Goal: Task Accomplishment & Management: Manage account settings

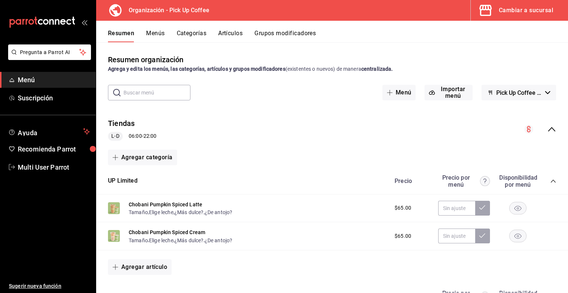
click at [158, 35] on button "Menús" at bounding box center [155, 36] width 18 height 13
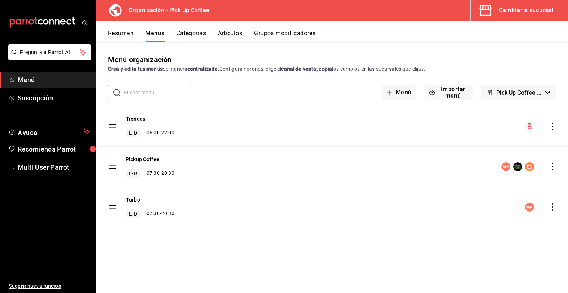
click at [555, 209] on icon "actions" at bounding box center [552, 206] width 7 height 7
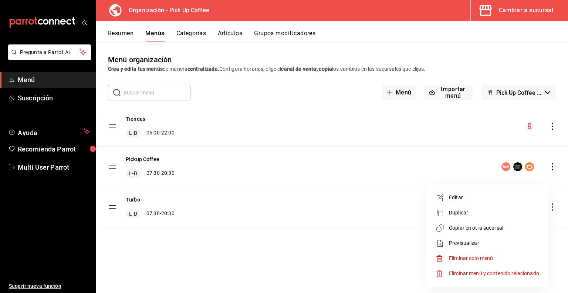
click at [454, 242] on span "Previsualizar" at bounding box center [494, 243] width 90 height 8
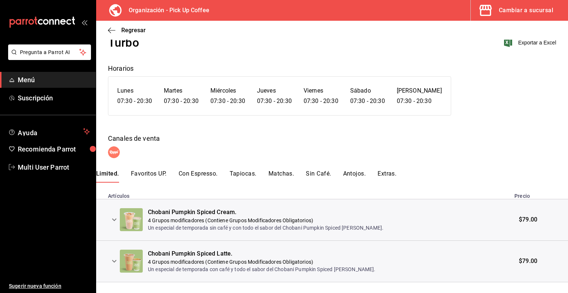
scroll to position [36, 0]
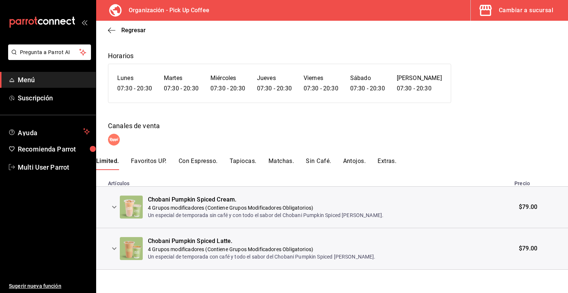
click at [112, 207] on icon "expand row" at bounding box center [114, 206] width 9 height 9
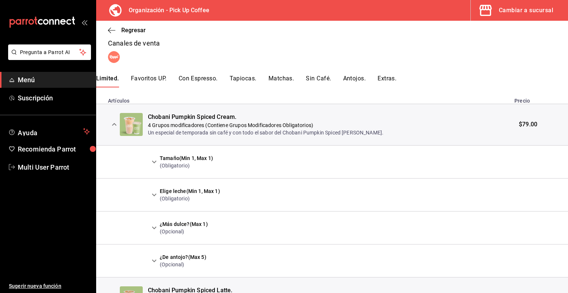
scroll to position [132, 0]
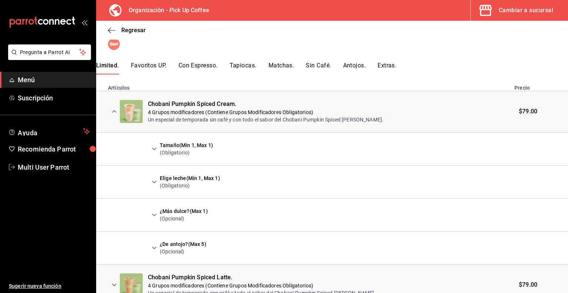
click at [156, 152] on icon "expand row" at bounding box center [154, 148] width 9 height 9
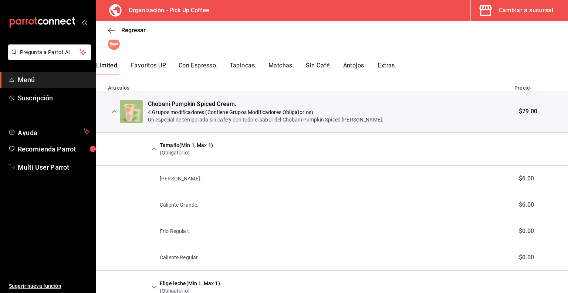
click at [156, 151] on icon "expand row" at bounding box center [154, 148] width 9 height 9
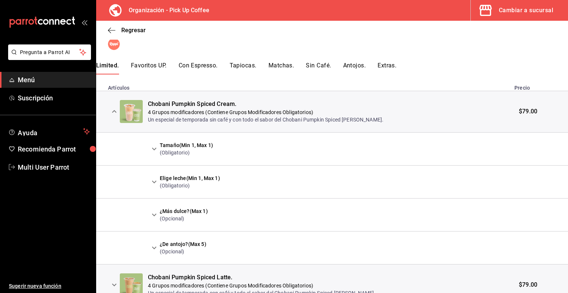
click at [153, 181] on icon "expand row" at bounding box center [154, 181] width 9 height 9
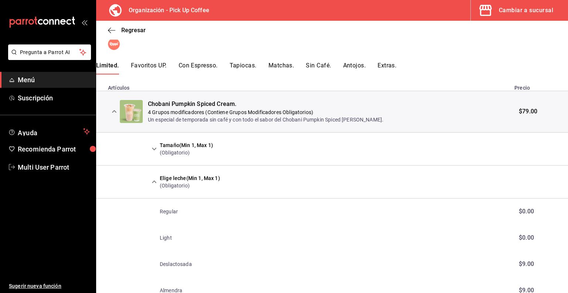
click at [153, 181] on icon "expand row" at bounding box center [154, 181] width 4 height 3
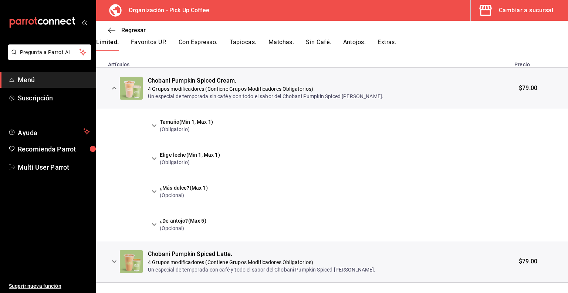
scroll to position [168, 0]
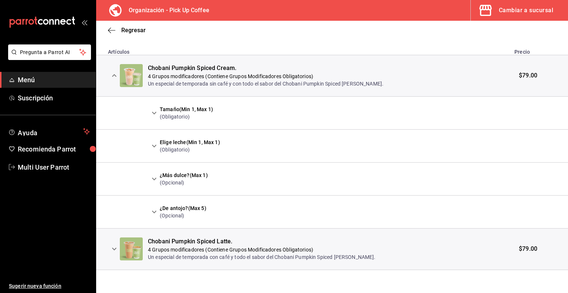
click at [116, 249] on icon "expand row" at bounding box center [114, 248] width 9 height 9
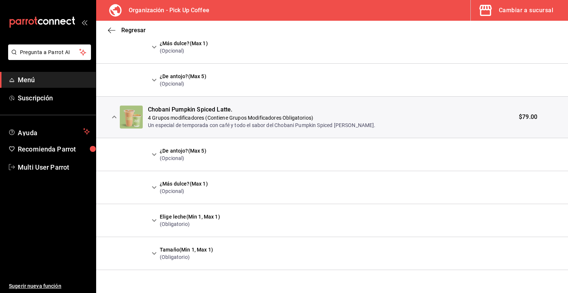
scroll to position [114, 0]
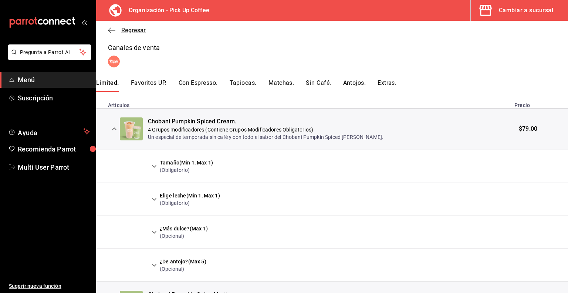
click at [111, 32] on icon "button" at bounding box center [111, 30] width 7 height 7
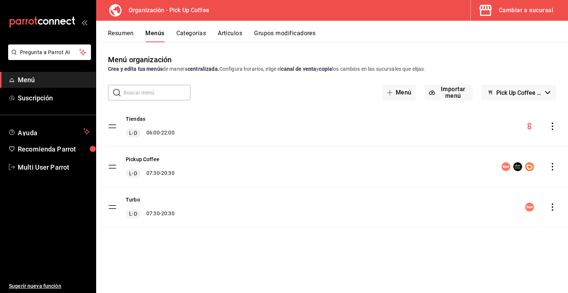
click at [118, 22] on div "Resumen Menús Categorías Artículos Grupos modificadores" at bounding box center [332, 31] width 472 height 21
click at [119, 31] on button "Resumen" at bounding box center [121, 36] width 26 height 13
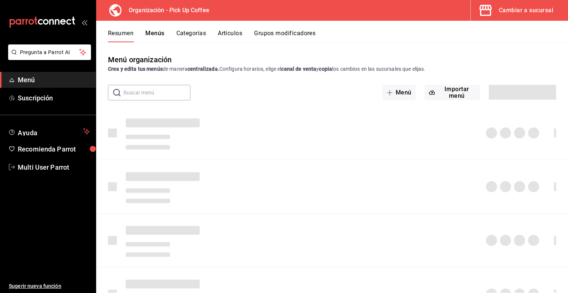
click at [151, 37] on button "Menús" at bounding box center [154, 36] width 19 height 13
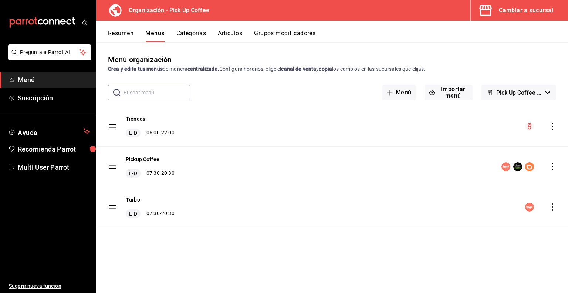
click at [123, 32] on button "Resumen" at bounding box center [121, 36] width 26 height 13
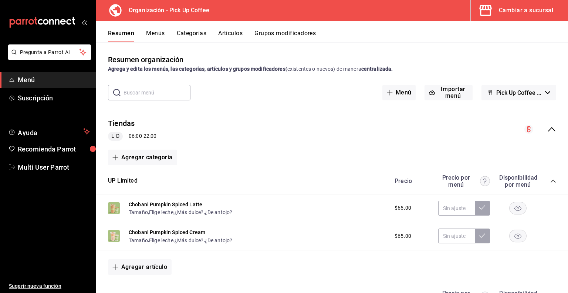
scroll to position [37, 0]
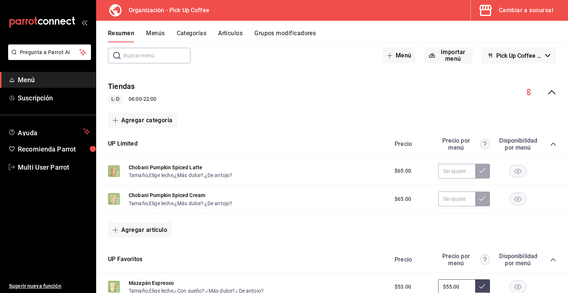
click at [155, 34] on button "Menús" at bounding box center [155, 36] width 18 height 13
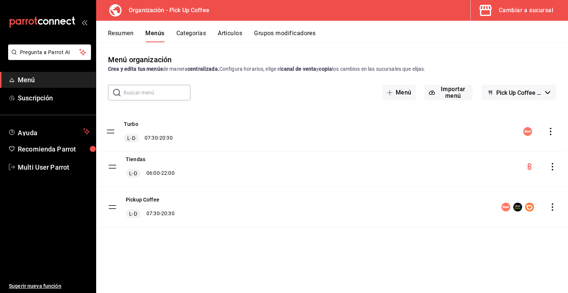
drag, startPoint x: 114, startPoint y: 209, endPoint x: 112, endPoint y: 134, distance: 75.5
click at [112, 134] on tbody "Tiendas L-D 06:00 - 22:00 Pickup Coffee L-D 07:30 - 20:30 Turbo L-D 07:30 - 20:…" at bounding box center [332, 166] width 472 height 121
click at [121, 31] on button "Resumen" at bounding box center [121, 36] width 26 height 13
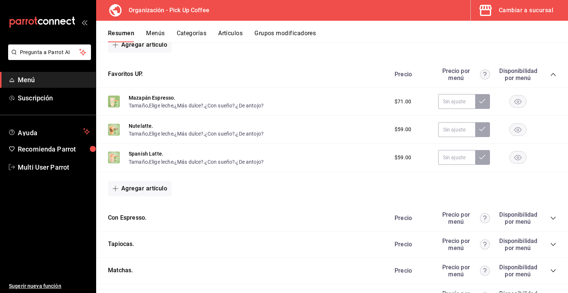
scroll to position [406, 0]
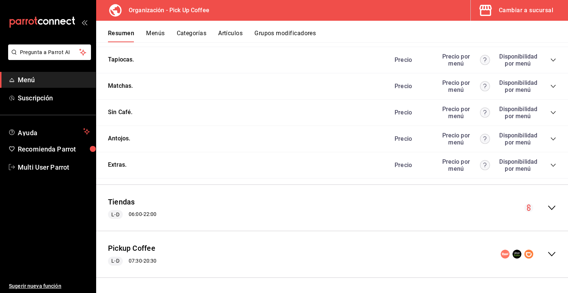
click at [547, 257] on icon "collapse-menu-row" at bounding box center [551, 253] width 9 height 9
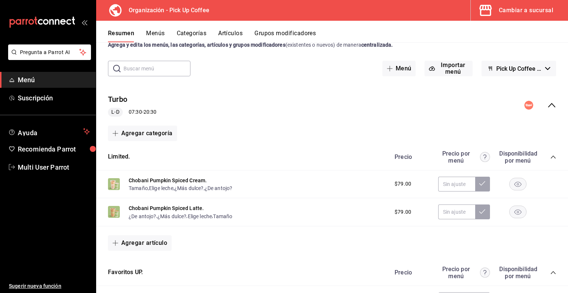
scroll to position [37, 0]
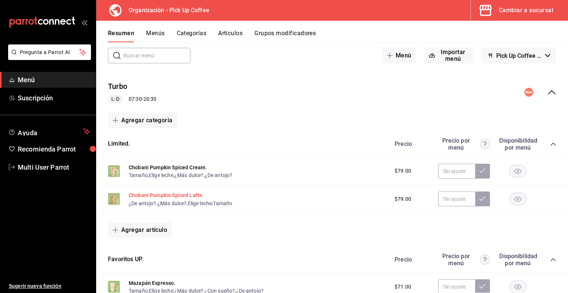
click at [175, 196] on button "Chobani Pumpkin Spiced Latte." at bounding box center [166, 194] width 75 height 7
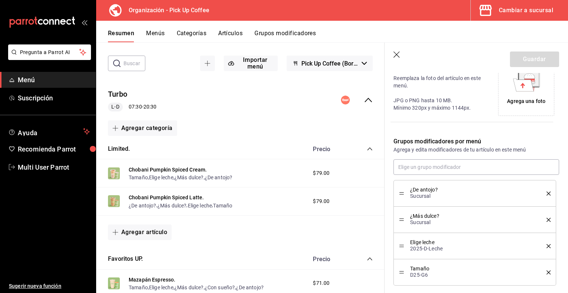
scroll to position [218, 0]
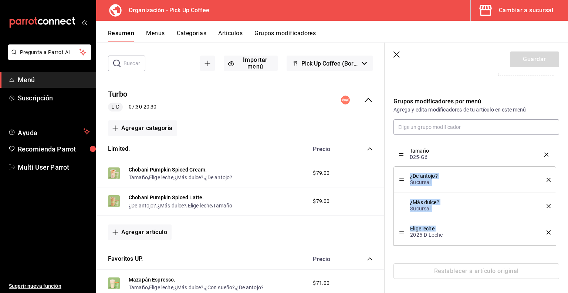
drag, startPoint x: 401, startPoint y: 232, endPoint x: 401, endPoint y: 155, distance: 77.3
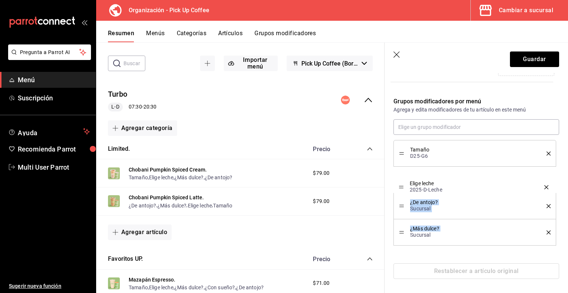
drag, startPoint x: 402, startPoint y: 229, endPoint x: 402, endPoint y: 185, distance: 44.8
drag, startPoint x: 401, startPoint y: 234, endPoint x: 399, endPoint y: 230, distance: 4.7
click at [399, 230] on div "¿Más dulce? Sucursal" at bounding box center [475, 232] width 152 height 16
drag, startPoint x: 399, startPoint y: 230, endPoint x: 395, endPoint y: 208, distance: 22.6
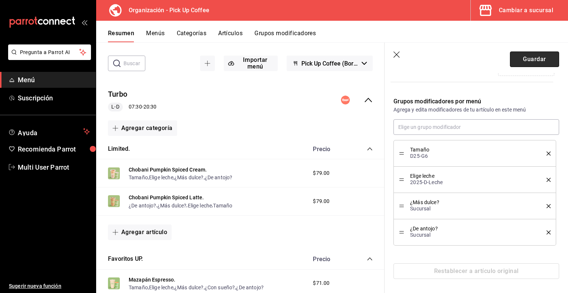
click at [518, 60] on button "Guardar" at bounding box center [534, 59] width 49 height 16
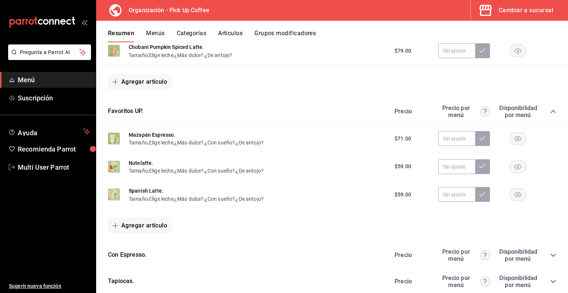
scroll to position [259, 0]
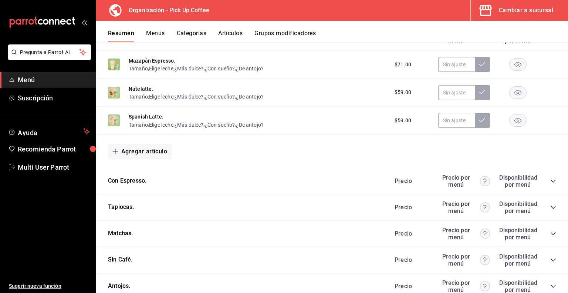
click at [550, 182] on icon "collapse-category-row" at bounding box center [553, 181] width 6 height 6
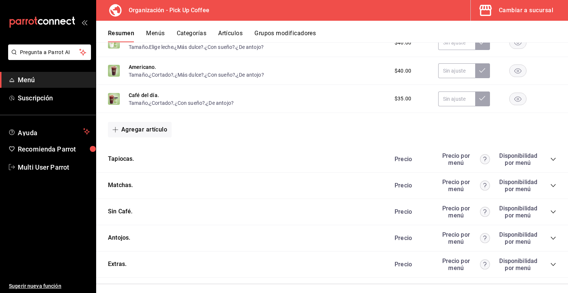
scroll to position [666, 0]
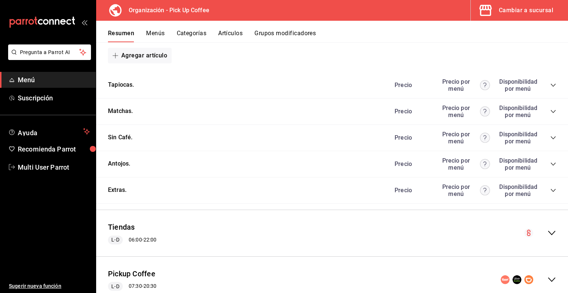
click at [550, 139] on icon "collapse-category-row" at bounding box center [553, 138] width 6 height 6
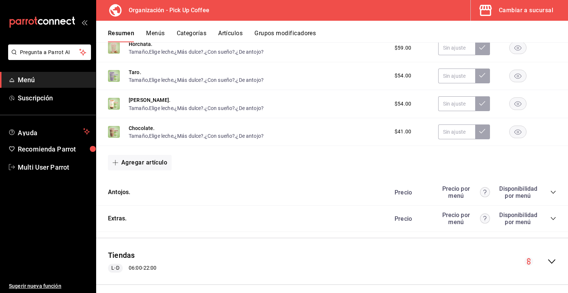
scroll to position [837, 0]
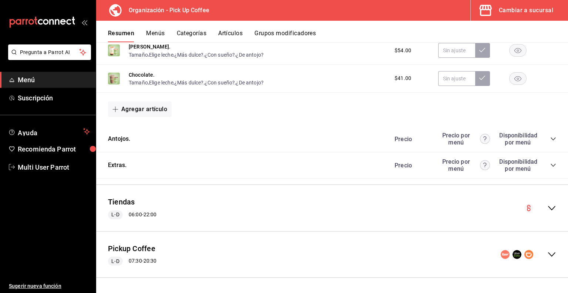
click at [550, 164] on icon "collapse-category-row" at bounding box center [553, 165] width 6 height 6
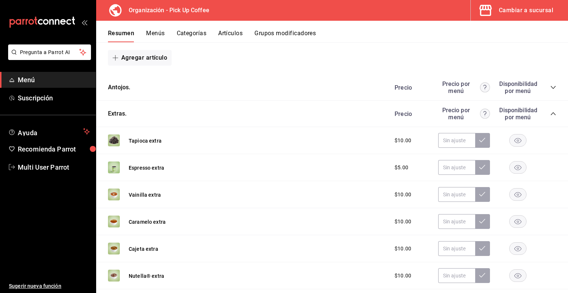
scroll to position [874, 0]
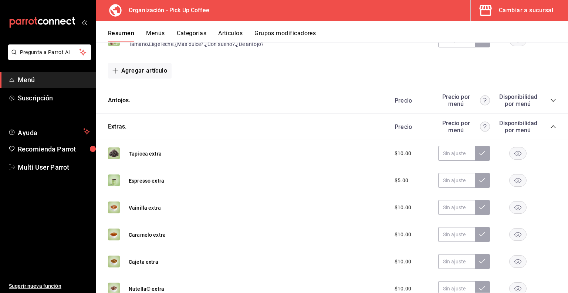
click at [277, 33] on button "Grupos modificadores" at bounding box center [284, 36] width 61 height 13
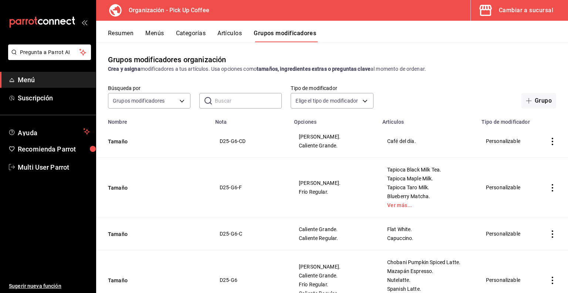
click at [241, 98] on input "text" at bounding box center [248, 100] width 67 height 15
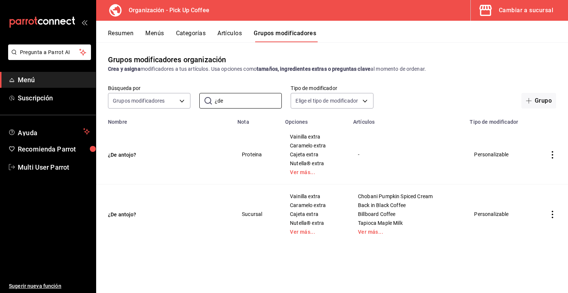
type input "¿de"
click at [221, 187] on td "¿De antojo?" at bounding box center [164, 214] width 137 height 60
click at [552, 153] on icon "actions" at bounding box center [552, 154] width 7 height 7
click at [531, 201] on span "Eliminar" at bounding box center [530, 202] width 19 height 6
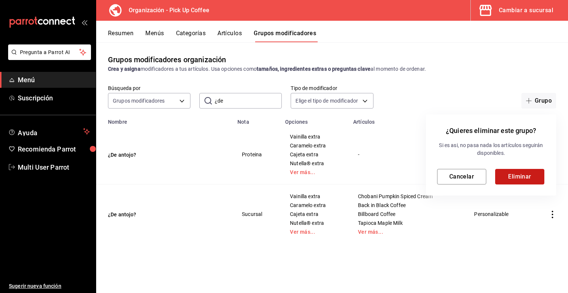
click at [508, 173] on button "Eliminar" at bounding box center [519, 177] width 49 height 16
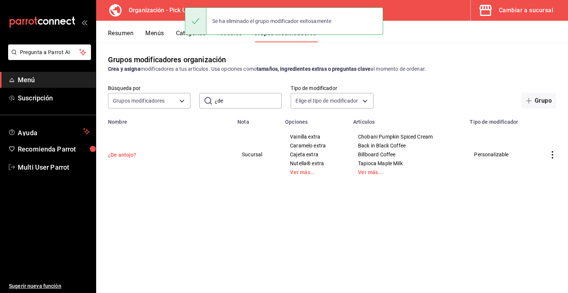
click at [114, 154] on button "¿De antojo?" at bounding box center [152, 154] width 89 height 7
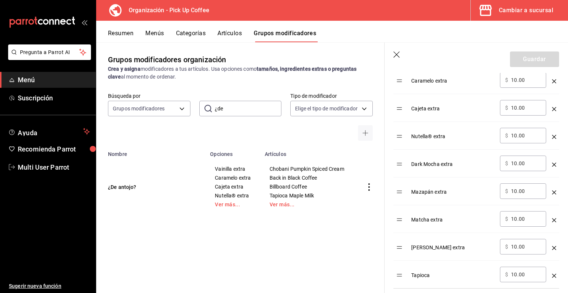
scroll to position [333, 0]
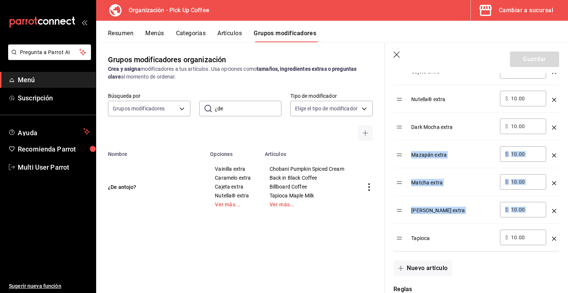
drag, startPoint x: 395, startPoint y: 236, endPoint x: 401, endPoint y: 143, distance: 92.6
click at [401, 143] on tbody "Vainilla extra ​ $ 10.00 ​ Caramelo extra ​ $ 10.00 ​ Cajeta extra ​ $ 10.00 ​ …" at bounding box center [476, 126] width 166 height 250
click at [401, 238] on table "Opción Precio Vainilla extra ​ $ 10.00 ​ Caramelo extra ​ $ 10.00 ​ Cajeta extr…" at bounding box center [476, 116] width 166 height 267
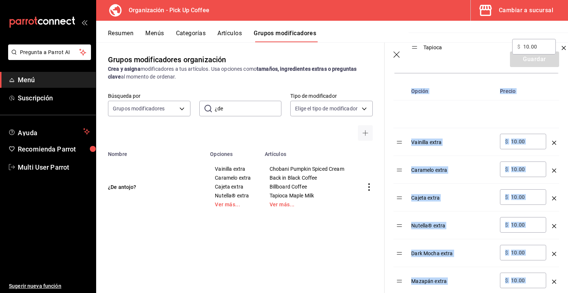
scroll to position [214, 0]
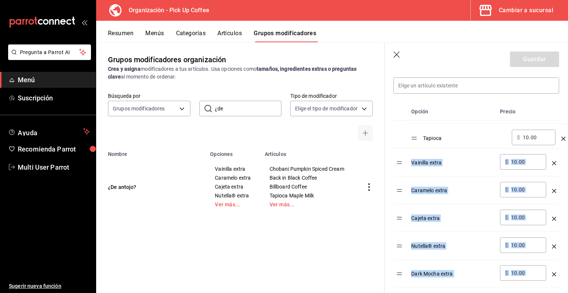
drag, startPoint x: 398, startPoint y: 238, endPoint x: 413, endPoint y: 139, distance: 100.6
click at [413, 139] on table "Opción Precio Vainilla extra ​ $ 10.00 ​ Caramelo extra ​ $ 10.00 ​ Cajeta extr…" at bounding box center [476, 235] width 166 height 267
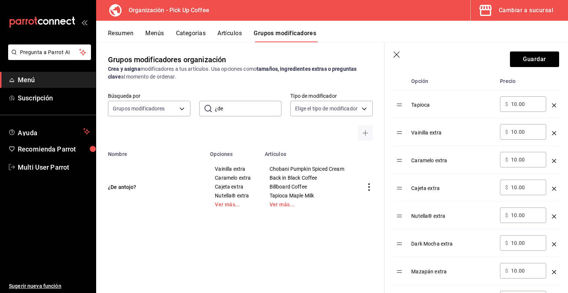
scroll to position [140, 0]
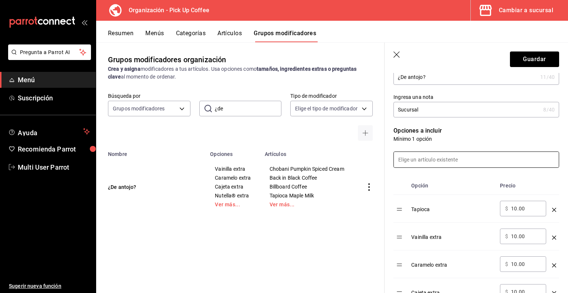
click at [434, 160] on input at bounding box center [476, 160] width 165 height 16
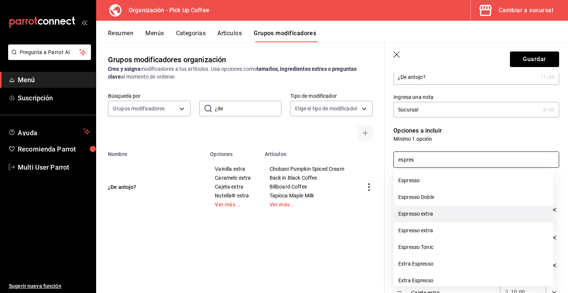
click at [423, 214] on li "Espresso extra" at bounding box center [473, 213] width 159 height 17
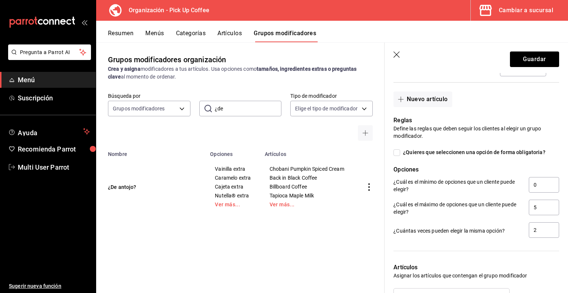
scroll to position [547, 0]
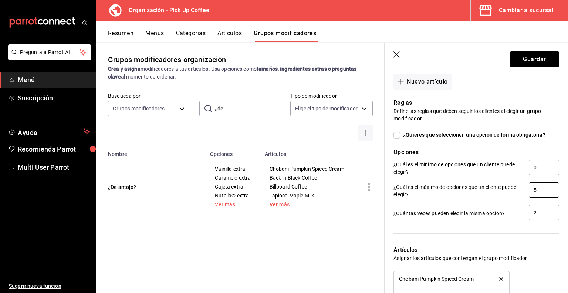
type input "espres"
drag, startPoint x: 537, startPoint y: 192, endPoint x: 527, endPoint y: 191, distance: 10.7
click at [529, 191] on input "5" at bounding box center [544, 190] width 30 height 16
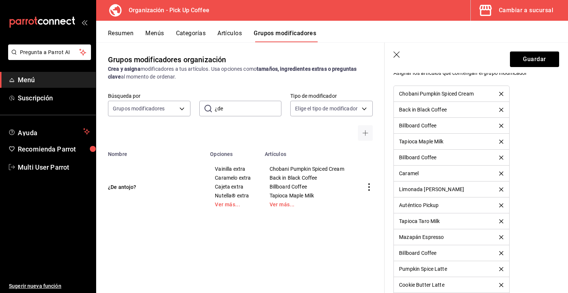
scroll to position [658, 0]
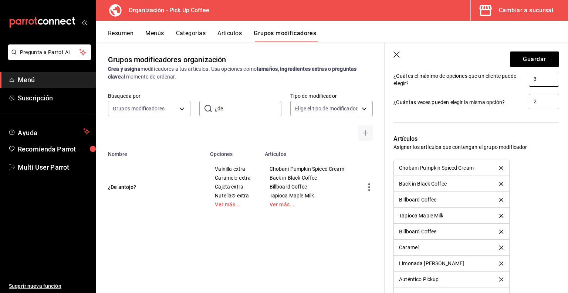
type input "3"
click at [499, 183] on icon "delete" at bounding box center [501, 184] width 4 height 4
click at [499, 215] on icon "delete" at bounding box center [501, 215] width 4 height 4
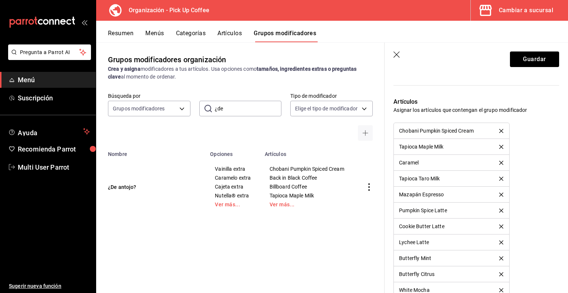
scroll to position [731, 0]
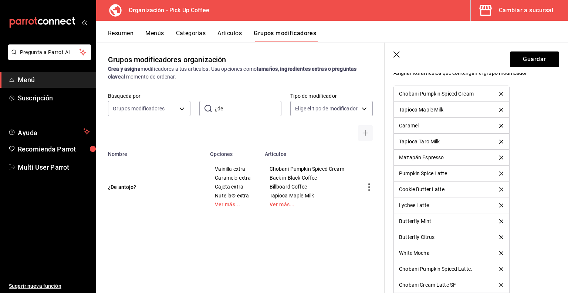
click at [499, 187] on icon "delete" at bounding box center [501, 189] width 4 height 4
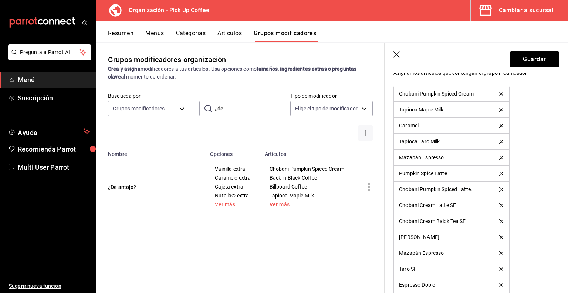
click at [499, 203] on icon "delete" at bounding box center [501, 205] width 4 height 4
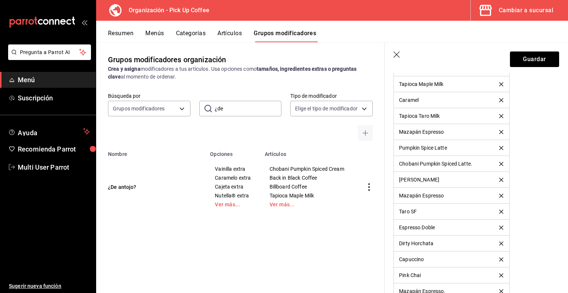
scroll to position [768, 0]
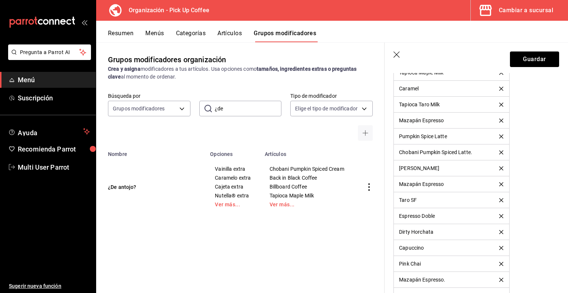
click at [499, 198] on icon "delete" at bounding box center [501, 200] width 4 height 4
click at [499, 216] on icon "delete" at bounding box center [501, 216] width 4 height 4
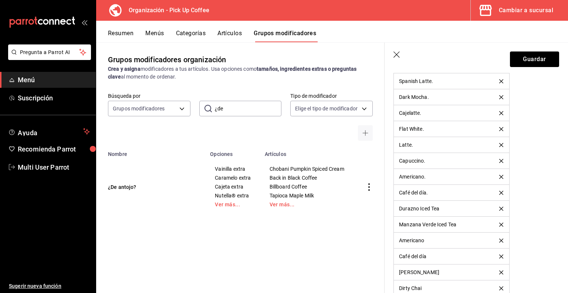
scroll to position [1027, 0]
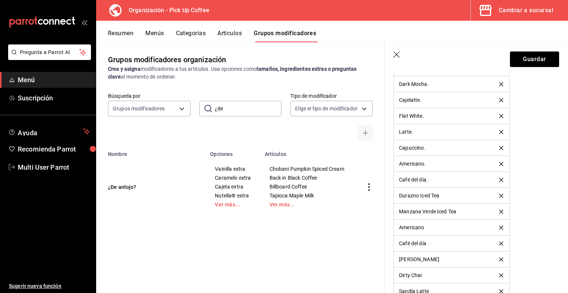
click at [499, 193] on icon "delete" at bounding box center [501, 195] width 4 height 4
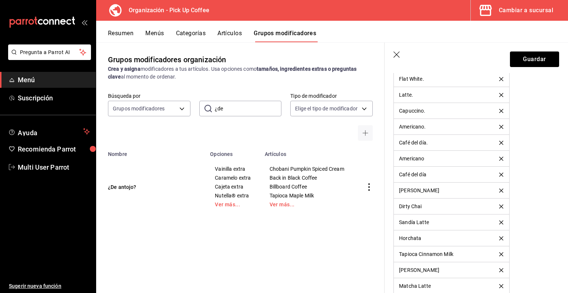
click at [499, 188] on icon "delete" at bounding box center [501, 190] width 4 height 4
click at [499, 204] on icon "delete" at bounding box center [501, 206] width 4 height 4
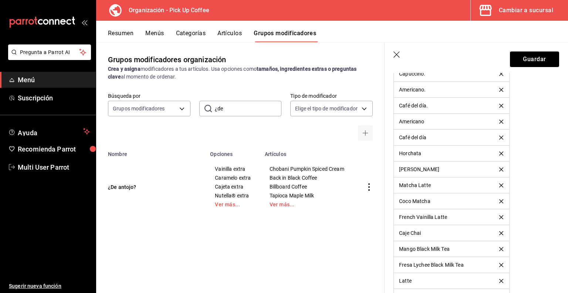
click at [499, 167] on icon "delete" at bounding box center [501, 169] width 4 height 4
click at [499, 183] on icon "delete" at bounding box center [501, 185] width 4 height 4
click at [499, 199] on icon "delete" at bounding box center [501, 201] width 4 height 4
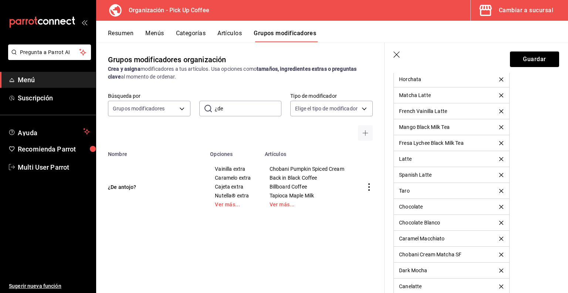
scroll to position [1212, 0]
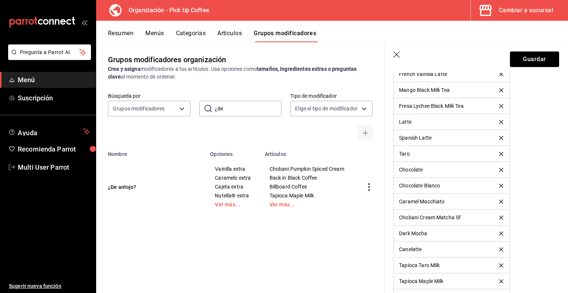
click at [499, 183] on icon "delete" at bounding box center [501, 185] width 4 height 4
click at [499, 199] on icon "delete" at bounding box center [501, 201] width 4 height 4
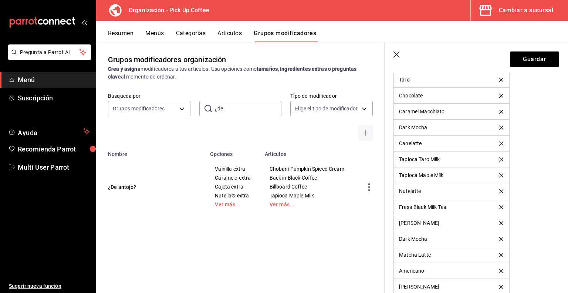
scroll to position [1323, 0]
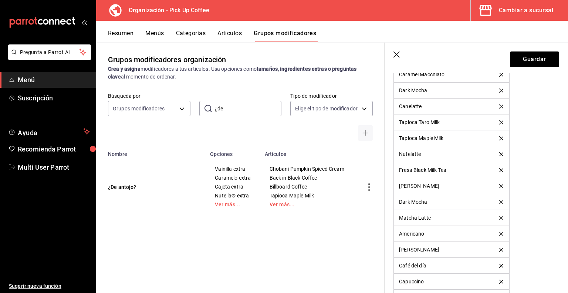
click at [499, 184] on icon "delete" at bounding box center [501, 186] width 4 height 4
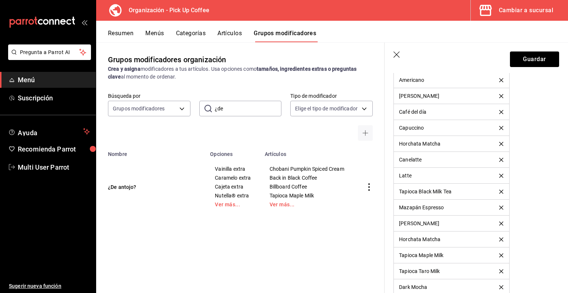
scroll to position [1471, 0]
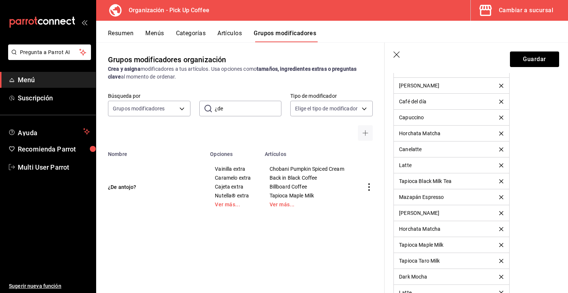
click at [499, 131] on icon "delete" at bounding box center [501, 133] width 4 height 4
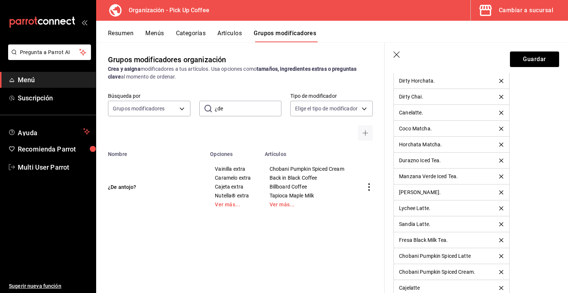
scroll to position [2396, 0]
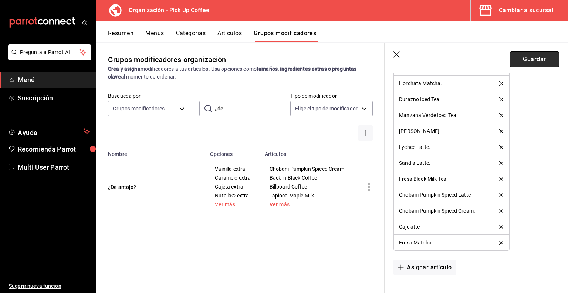
click at [524, 63] on button "Guardar" at bounding box center [534, 59] width 49 height 16
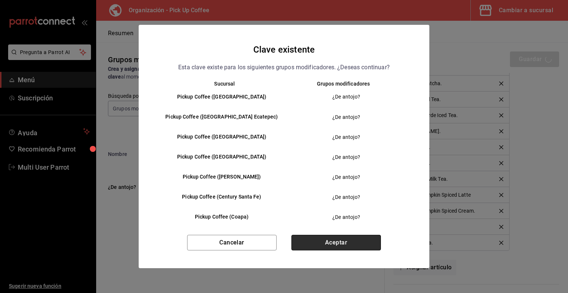
click at [327, 240] on button "Aceptar" at bounding box center [335, 242] width 89 height 16
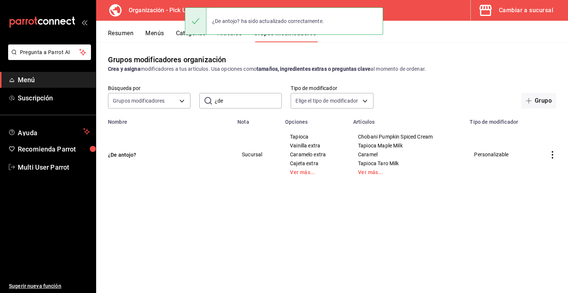
click at [204, 168] on td "¿De antojo?" at bounding box center [164, 154] width 137 height 59
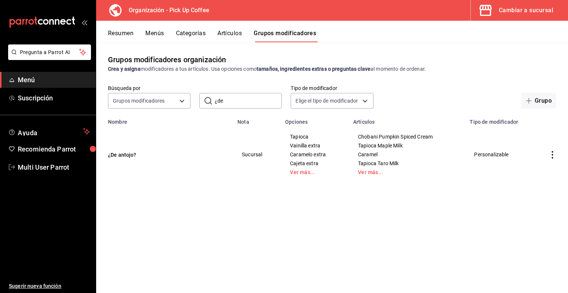
click at [229, 32] on button "Artículos" at bounding box center [229, 36] width 24 height 13
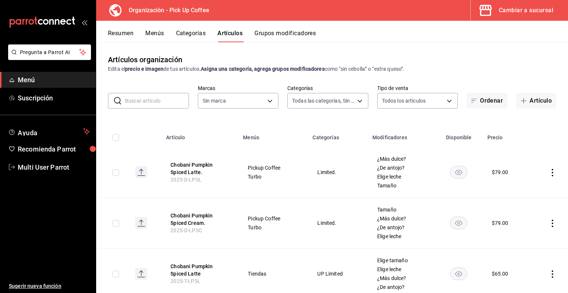
type input "c9d413e4-896b-4e01-b7ba-c27fb3d7136e,de7195ea-b0d3-46a8-84c6-20047ee91d8a,acdad…"
type input "be2dd662-c872-4fc9-aaab-377dbd4a662e"
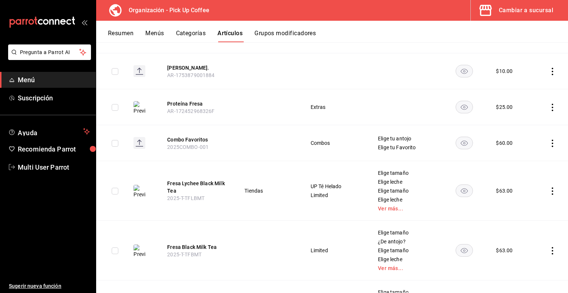
scroll to position [4027, 0]
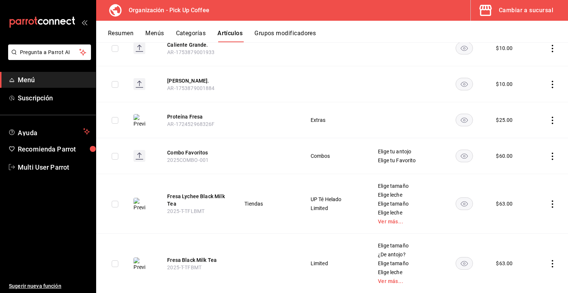
click at [552, 116] on icon "actions" at bounding box center [552, 119] width 1 height 7
click at [525, 156] on span "Eliminar" at bounding box center [524, 155] width 19 height 6
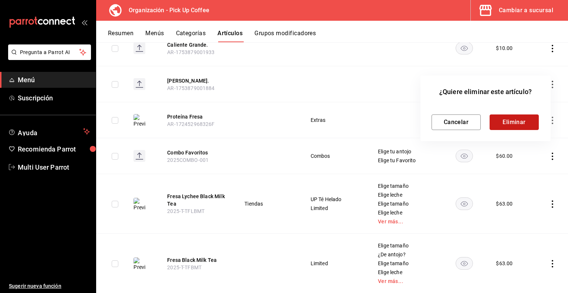
click at [515, 119] on button "Eliminar" at bounding box center [514, 122] width 49 height 16
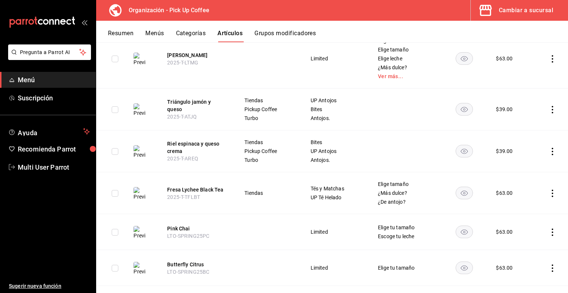
scroll to position [4471, 0]
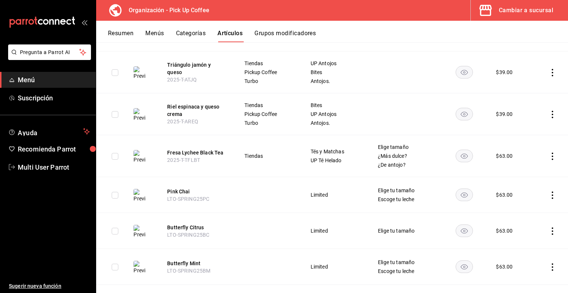
click at [552, 191] on icon "actions" at bounding box center [552, 194] width 1 height 7
click at [518, 227] on span "Eliminar" at bounding box center [524, 229] width 19 height 6
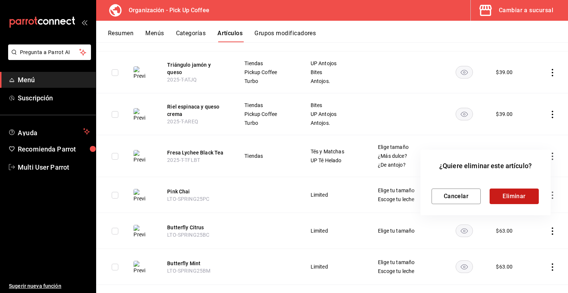
click at [502, 196] on button "Eliminar" at bounding box center [514, 196] width 49 height 16
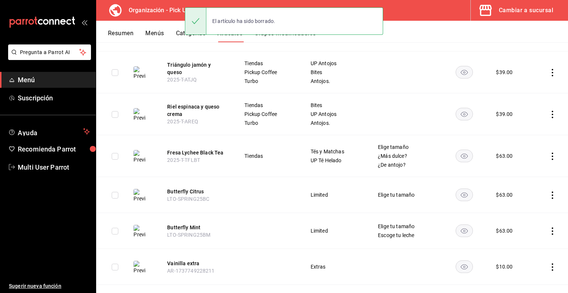
click at [549, 191] on icon "actions" at bounding box center [552, 194] width 7 height 7
click at [519, 231] on span "Eliminar" at bounding box center [524, 229] width 19 height 6
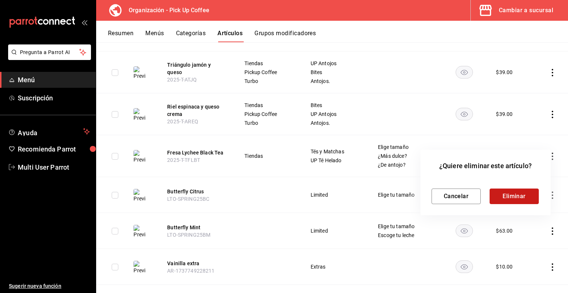
click at [514, 197] on button "Eliminar" at bounding box center [514, 196] width 49 height 16
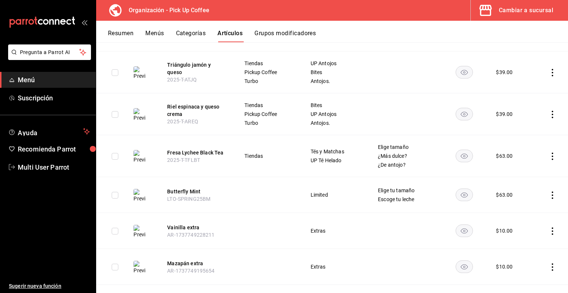
click at [547, 187] on td at bounding box center [550, 195] width 36 height 36
click at [549, 191] on icon "actions" at bounding box center [552, 194] width 7 height 7
click at [528, 231] on span "Eliminar" at bounding box center [524, 229] width 19 height 6
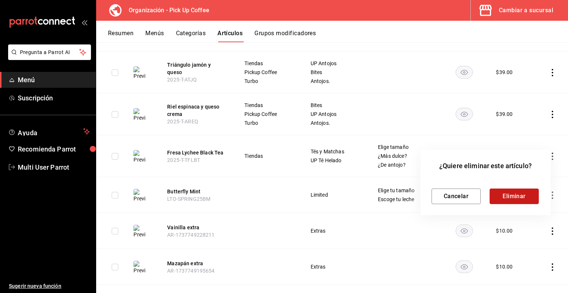
click at [513, 199] on button "Eliminar" at bounding box center [514, 196] width 49 height 16
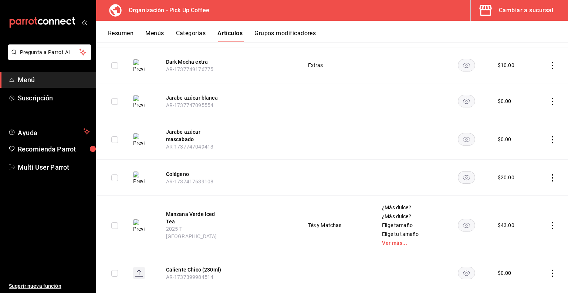
scroll to position [4711, 0]
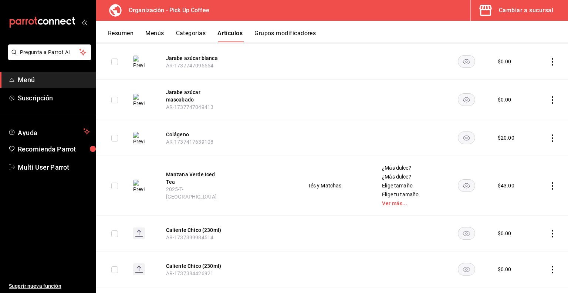
click at [549, 134] on icon "actions" at bounding box center [552, 137] width 7 height 7
click at [516, 173] on span "Eliminar" at bounding box center [524, 172] width 19 height 6
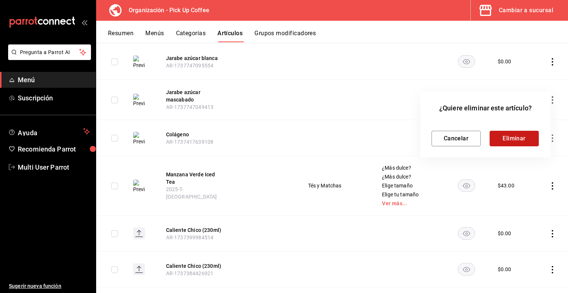
click at [507, 141] on button "Eliminar" at bounding box center [514, 139] width 49 height 16
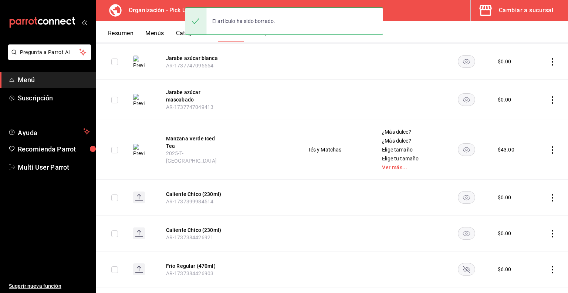
click at [549, 146] on icon "actions" at bounding box center [552, 149] width 7 height 7
click at [517, 180] on span "Eliminar" at bounding box center [524, 184] width 19 height 8
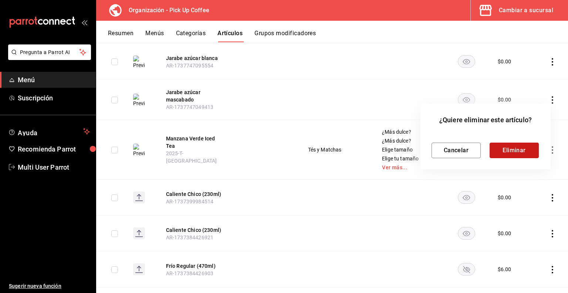
click at [495, 152] on button "Eliminar" at bounding box center [514, 150] width 49 height 16
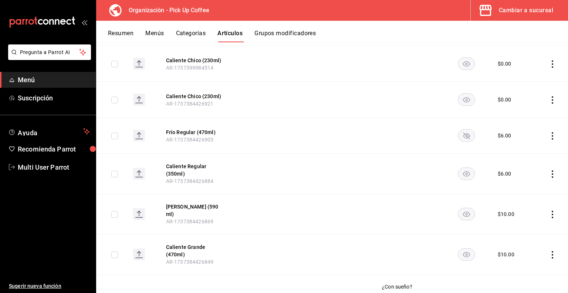
scroll to position [4748, 0]
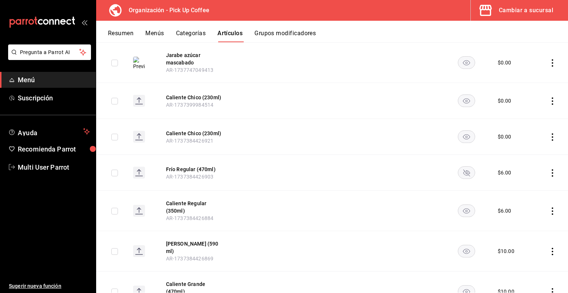
click at [549, 97] on icon "actions" at bounding box center [552, 100] width 7 height 7
click at [527, 136] on span "Eliminar" at bounding box center [524, 135] width 19 height 6
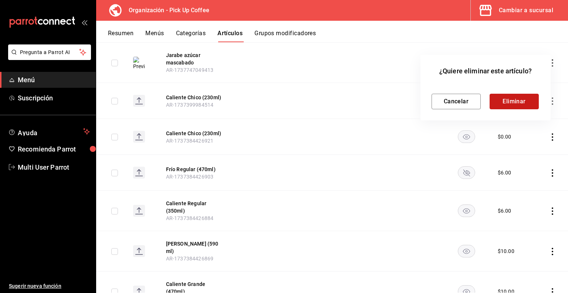
click at [506, 104] on button "Eliminar" at bounding box center [514, 102] width 49 height 16
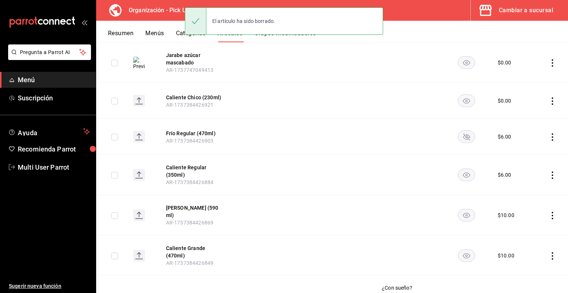
click at [549, 97] on icon "actions" at bounding box center [552, 100] width 7 height 7
click at [517, 138] on span "Eliminar" at bounding box center [524, 135] width 19 height 6
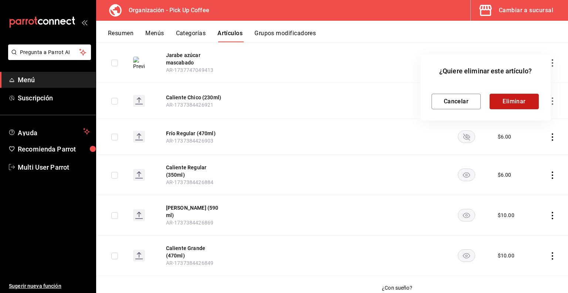
click at [520, 105] on button "Eliminar" at bounding box center [514, 102] width 49 height 16
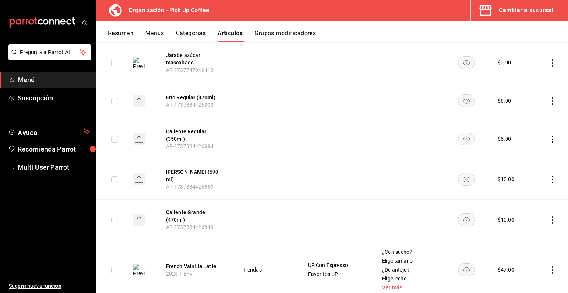
click at [549, 97] on icon "actions" at bounding box center [552, 100] width 7 height 7
click at [516, 140] on li "Eliminar" at bounding box center [518, 135] width 44 height 15
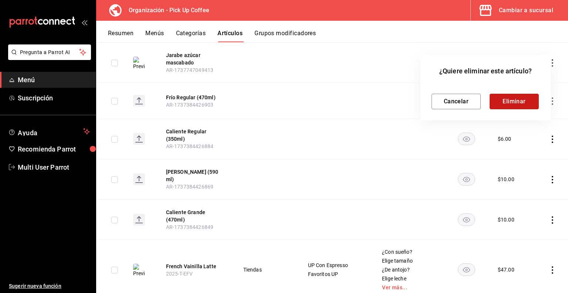
click at [518, 101] on button "Eliminar" at bounding box center [514, 102] width 49 height 16
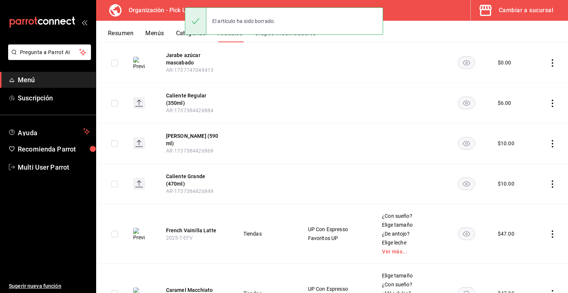
click at [549, 99] on icon "actions" at bounding box center [552, 102] width 7 height 7
click at [521, 137] on span "Eliminar" at bounding box center [524, 135] width 19 height 6
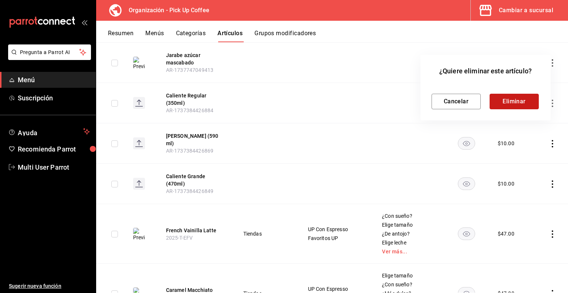
click at [515, 103] on button "Eliminar" at bounding box center [514, 102] width 49 height 16
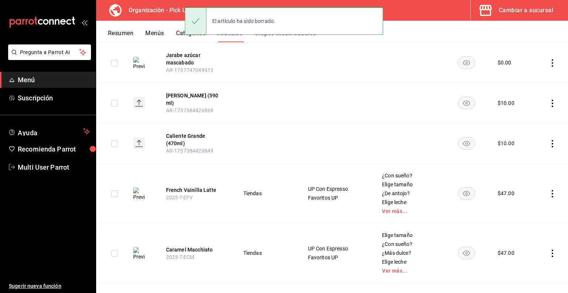
click at [550, 88] on td at bounding box center [551, 103] width 36 height 40
click at [549, 99] on icon "actions" at bounding box center [552, 102] width 7 height 7
click at [516, 131] on span "Eliminar" at bounding box center [524, 135] width 19 height 8
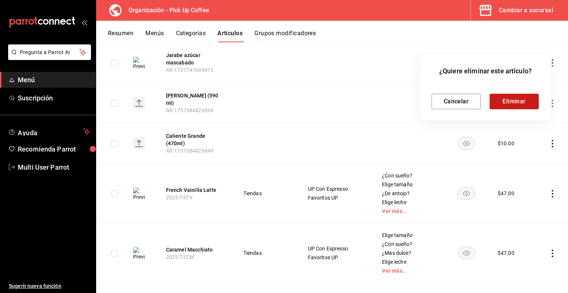
click at [503, 102] on button "Eliminar" at bounding box center [514, 102] width 49 height 16
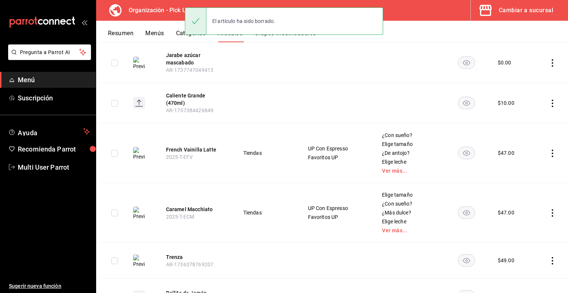
click at [549, 99] on icon "actions" at bounding box center [552, 102] width 7 height 7
click at [520, 133] on span "Eliminar" at bounding box center [524, 135] width 19 height 6
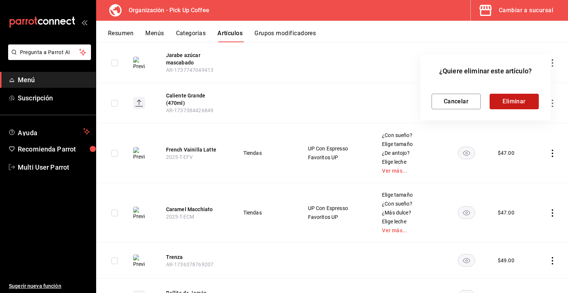
click at [506, 100] on button "Eliminar" at bounding box center [514, 102] width 49 height 16
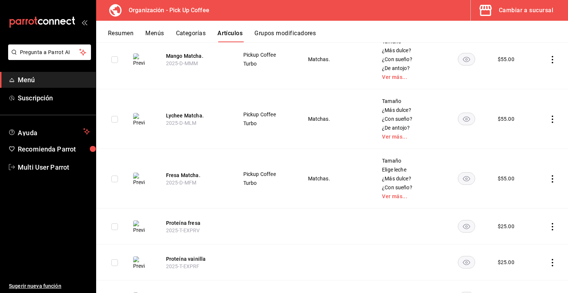
scroll to position [0, 0]
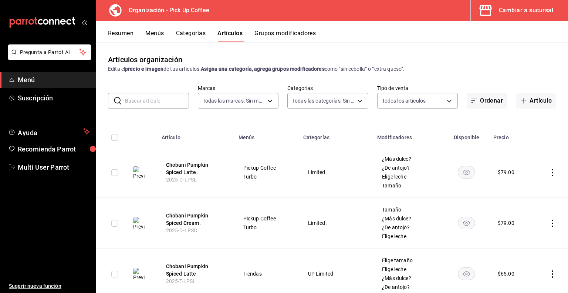
click at [148, 100] on input "text" at bounding box center [157, 100] width 64 height 15
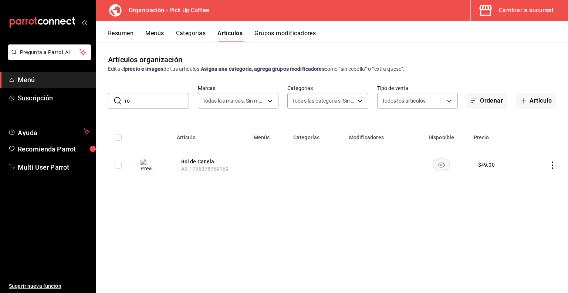
type input "r"
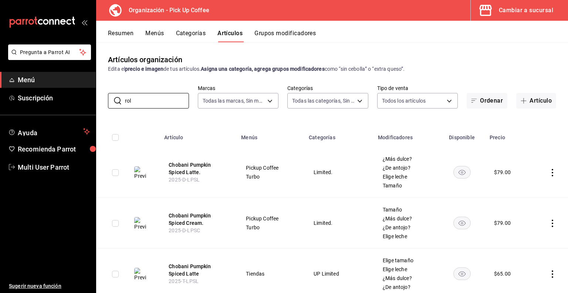
type input "rol d"
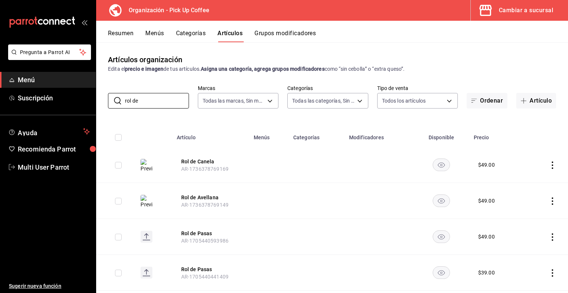
click at [552, 239] on icon "actions" at bounding box center [552, 236] width 1 height 7
click at [525, 274] on span "Eliminar" at bounding box center [524, 273] width 19 height 6
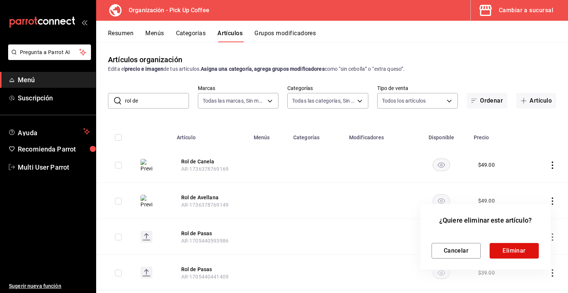
click at [508, 249] on button "Eliminar" at bounding box center [514, 251] width 49 height 16
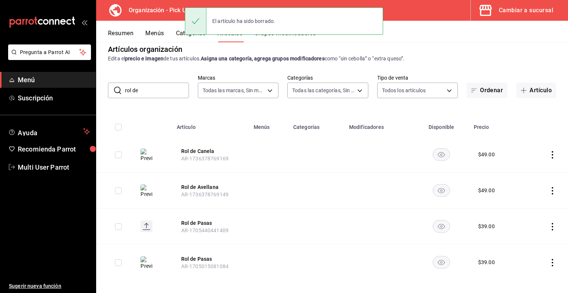
scroll to position [15, 0]
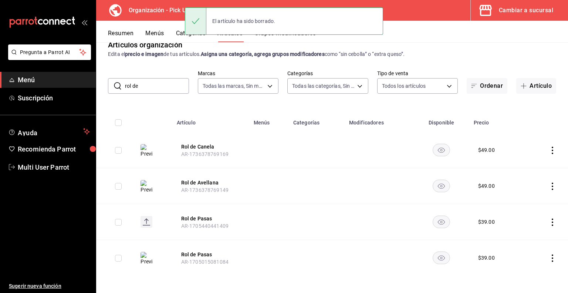
click at [549, 223] on icon "actions" at bounding box center [552, 221] width 7 height 7
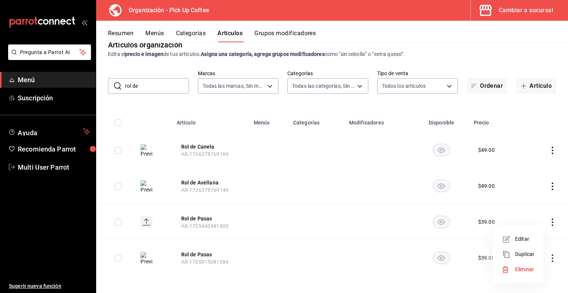
click at [524, 270] on span "Eliminar" at bounding box center [524, 269] width 19 height 6
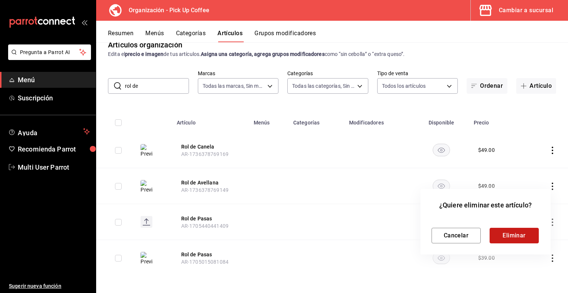
click at [519, 236] on button "Eliminar" at bounding box center [514, 235] width 49 height 16
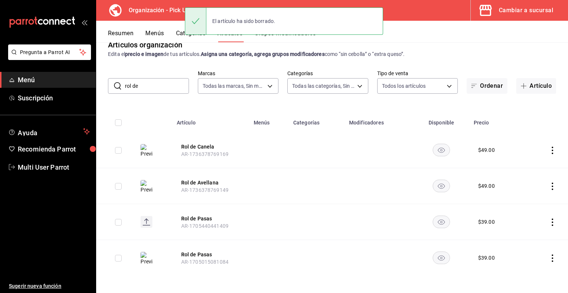
scroll to position [0, 0]
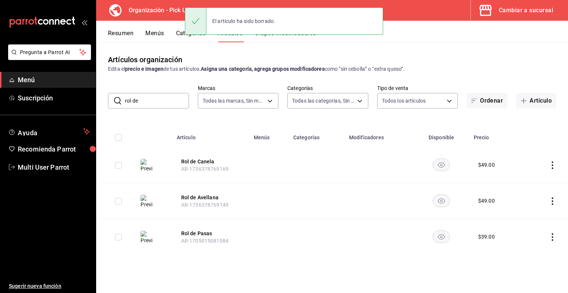
click at [551, 237] on icon "actions" at bounding box center [552, 236] width 7 height 7
click at [530, 273] on span "Eliminar" at bounding box center [530, 273] width 19 height 6
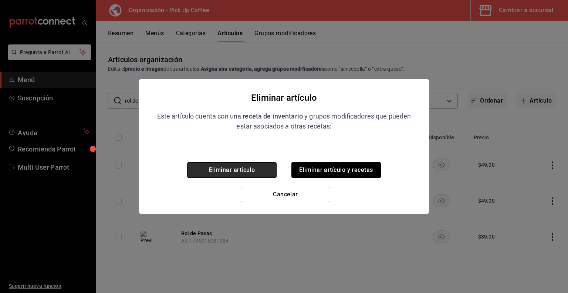
click at [246, 172] on button "Eliminar artículo" at bounding box center [231, 170] width 89 height 16
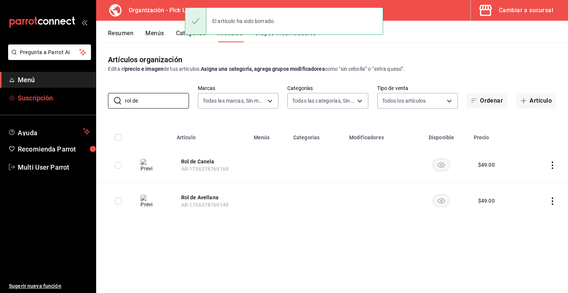
drag, startPoint x: 159, startPoint y: 103, endPoint x: 76, endPoint y: 102, distance: 83.2
click at [76, 102] on div "Pregunta a Parrot AI Menú Suscripción Ayuda Recomienda Parrot Multi User Parrot…" at bounding box center [284, 146] width 568 height 293
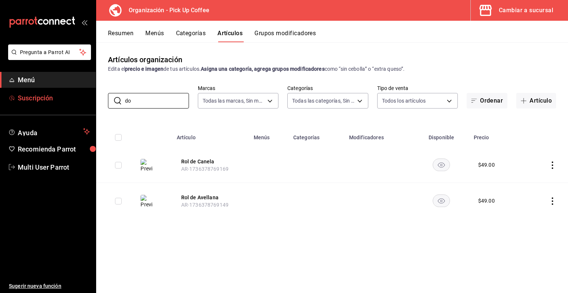
type input "d"
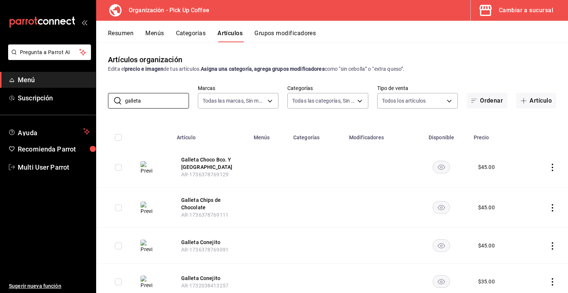
type input "galleta"
click at [549, 168] on icon "actions" at bounding box center [552, 166] width 7 height 7
click at [523, 215] on span "Eliminar" at bounding box center [524, 215] width 19 height 6
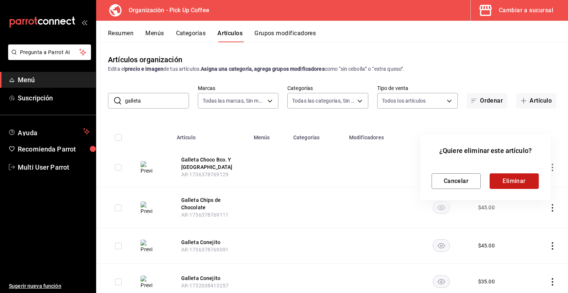
click at [514, 182] on button "Eliminar" at bounding box center [514, 181] width 49 height 16
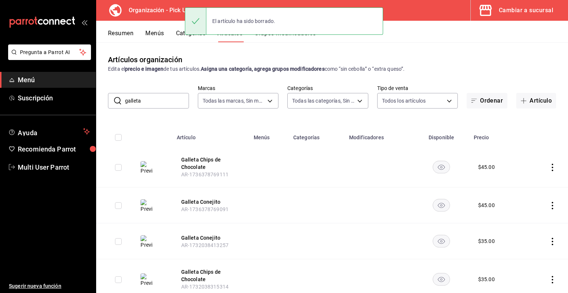
click at [549, 168] on icon "actions" at bounding box center [552, 166] width 7 height 7
click at [521, 212] on span "Eliminar" at bounding box center [524, 215] width 19 height 6
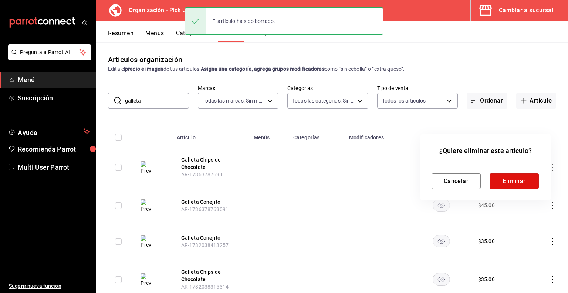
click at [515, 185] on button "Eliminar" at bounding box center [514, 181] width 49 height 16
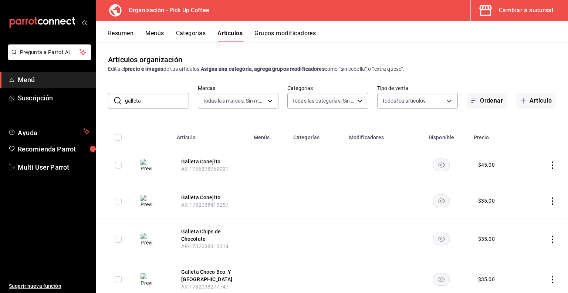
click at [549, 166] on icon "actions" at bounding box center [552, 164] width 7 height 7
click at [520, 213] on span "Eliminar" at bounding box center [524, 212] width 19 height 6
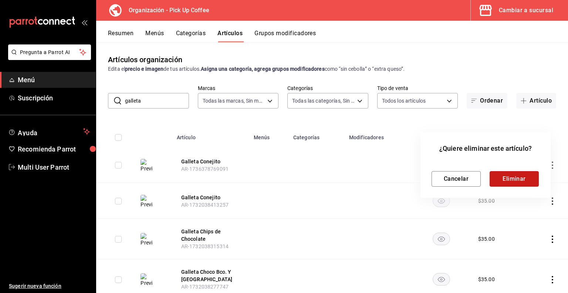
click at [508, 182] on button "Eliminar" at bounding box center [514, 179] width 49 height 16
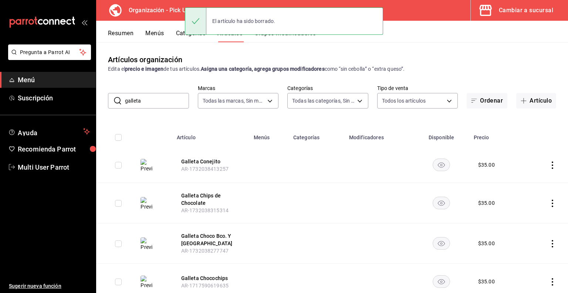
click at [549, 164] on icon "actions" at bounding box center [552, 164] width 7 height 7
click at [524, 213] on span "Eliminar" at bounding box center [524, 212] width 19 height 6
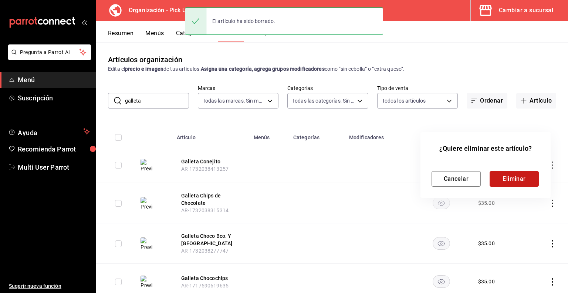
click at [507, 177] on button "Eliminar" at bounding box center [514, 179] width 49 height 16
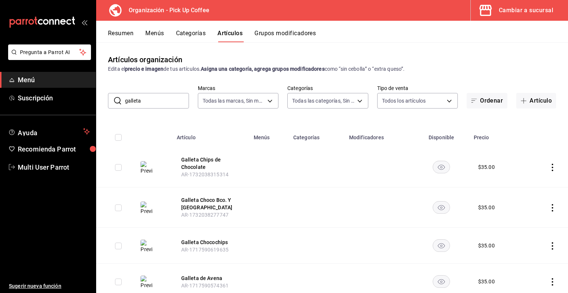
click at [549, 169] on icon "actions" at bounding box center [552, 166] width 7 height 7
click at [522, 213] on span "Eliminar" at bounding box center [524, 215] width 19 height 6
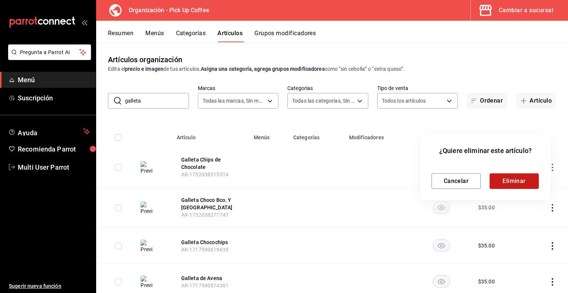
click at [512, 183] on button "Eliminar" at bounding box center [514, 181] width 49 height 16
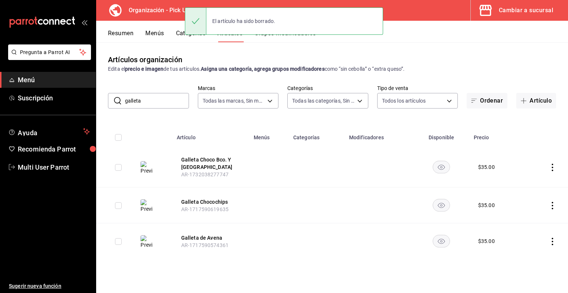
click at [553, 167] on icon "actions" at bounding box center [552, 166] width 1 height 7
click at [529, 214] on span "Eliminar" at bounding box center [530, 215] width 19 height 6
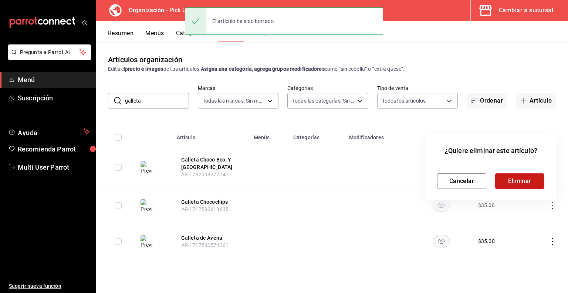
click at [523, 179] on button "Eliminar" at bounding box center [519, 181] width 49 height 16
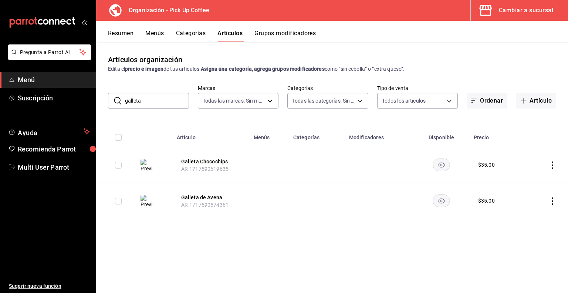
click at [550, 162] on icon "actions" at bounding box center [552, 164] width 7 height 7
click at [530, 214] on span "Eliminar" at bounding box center [530, 212] width 19 height 6
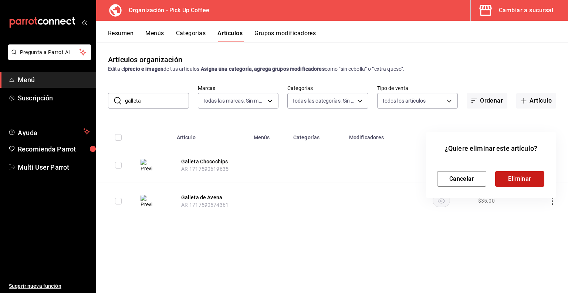
click at [523, 182] on button "Eliminar" at bounding box center [519, 179] width 49 height 16
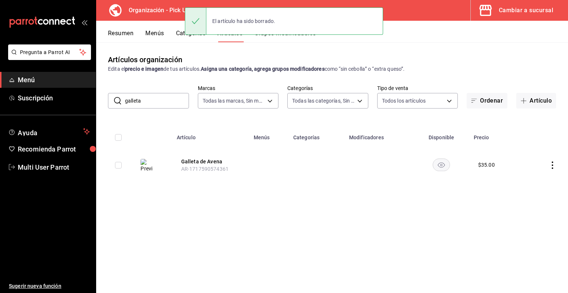
click at [552, 169] on td at bounding box center [546, 165] width 44 height 36
click at [552, 168] on icon "actions" at bounding box center [552, 164] width 7 height 7
click at [518, 213] on div at bounding box center [513, 212] width 13 height 7
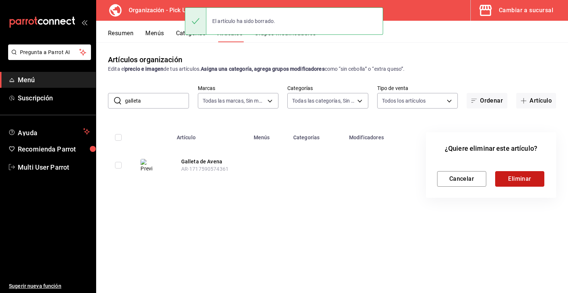
click at [512, 180] on button "Eliminar" at bounding box center [519, 179] width 49 height 16
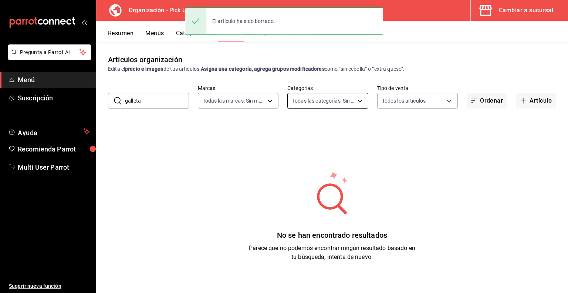
click at [301, 102] on body "Pregunta a Parrot AI Menú Suscripción Ayuda Recomienda Parrot Multi User Parrot…" at bounding box center [284, 146] width 568 height 293
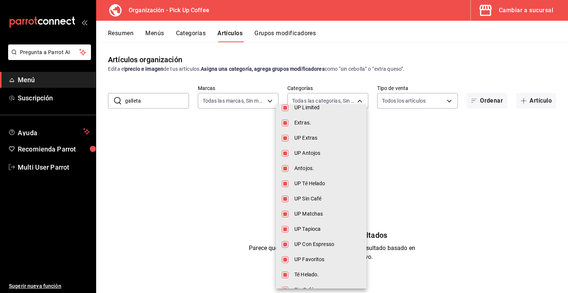
scroll to position [148, 0]
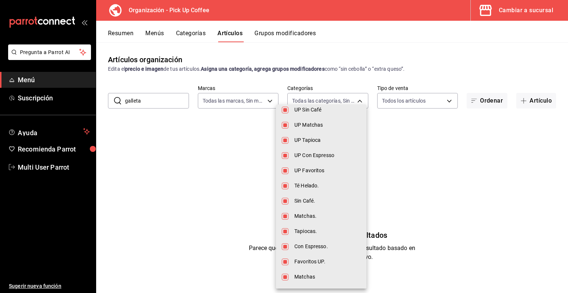
click at [491, 156] on div at bounding box center [284, 146] width 568 height 293
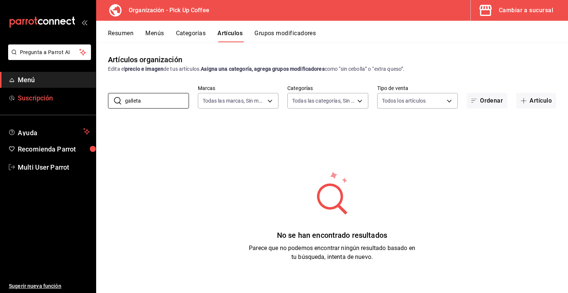
drag, startPoint x: 156, startPoint y: 105, endPoint x: 79, endPoint y: 97, distance: 78.0
click at [79, 98] on div "Pregunta a Parrot AI Menú Suscripción Ayuda Recomienda Parrot Multi User Parrot…" at bounding box center [284, 146] width 568 height 293
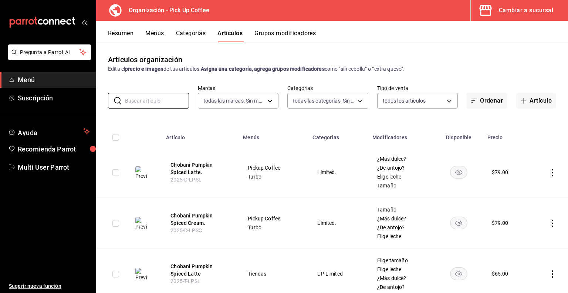
click at [518, 9] on div "Cambiar a sucursal" at bounding box center [526, 10] width 54 height 10
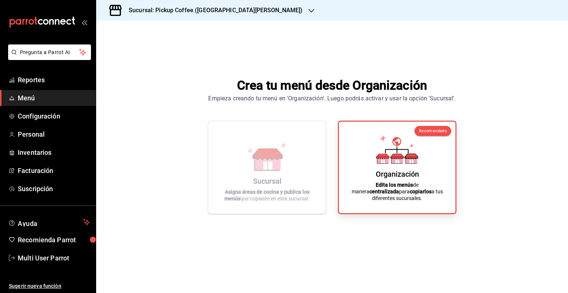
click at [219, 12] on h3 "Sucursal: Pickup Coffee ([GEOGRAPHIC_DATA][PERSON_NAME])" at bounding box center [213, 10] width 180 height 9
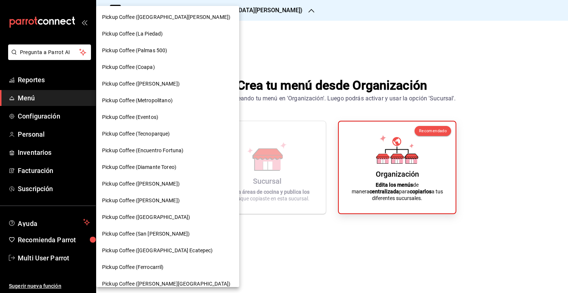
click at [163, 67] on div "Pickup Coffee (Coapa)" at bounding box center [167, 67] width 131 height 8
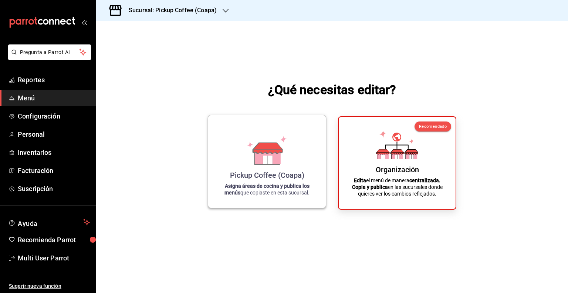
click at [277, 164] on icon at bounding box center [267, 157] width 26 height 16
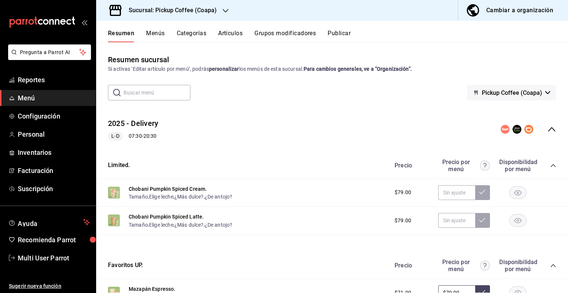
click at [278, 34] on button "Grupos modificadores" at bounding box center [284, 36] width 61 height 13
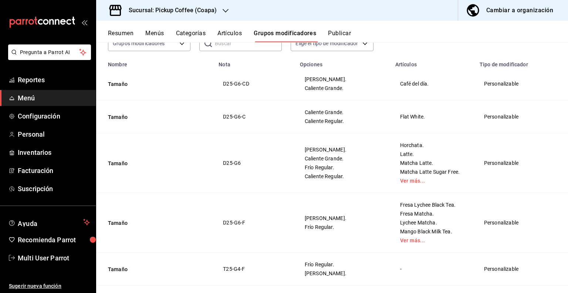
scroll to position [74, 0]
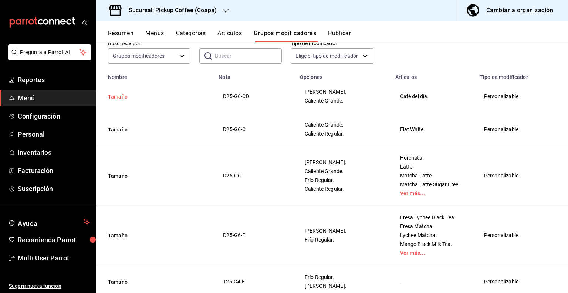
click at [121, 97] on button "Tamaño" at bounding box center [152, 96] width 89 height 7
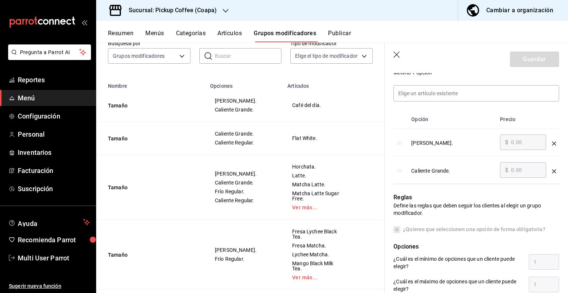
scroll to position [222, 0]
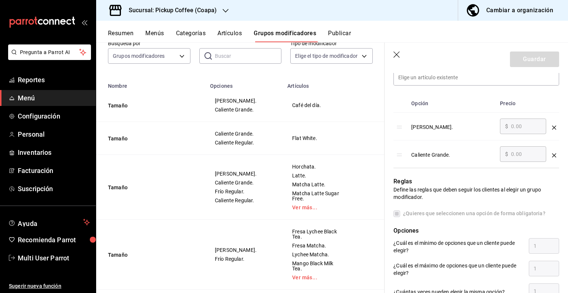
click at [395, 52] on icon "button" at bounding box center [396, 54] width 6 height 6
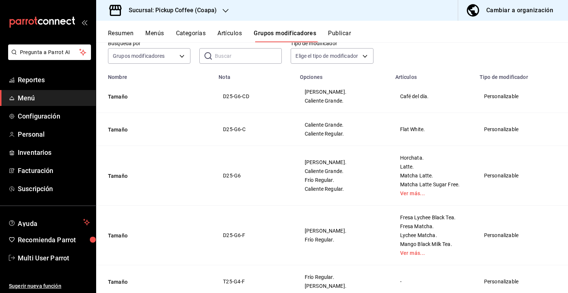
click at [496, 14] on div "Cambiar a organización" at bounding box center [519, 10] width 67 height 10
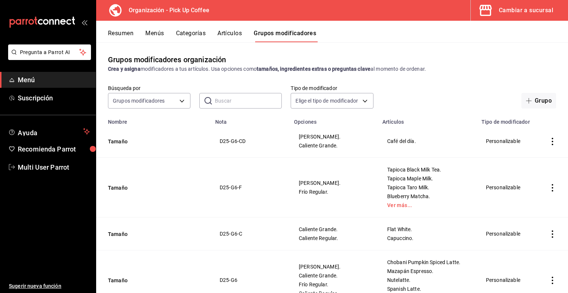
click at [127, 31] on button "Resumen" at bounding box center [121, 36] width 26 height 13
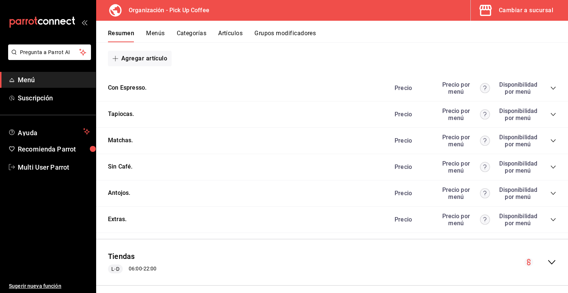
scroll to position [406, 0]
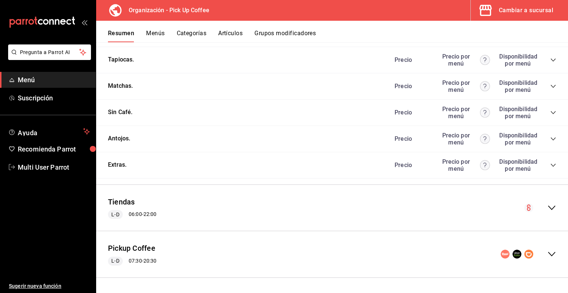
click at [550, 167] on icon "collapse-category-row" at bounding box center [553, 165] width 6 height 6
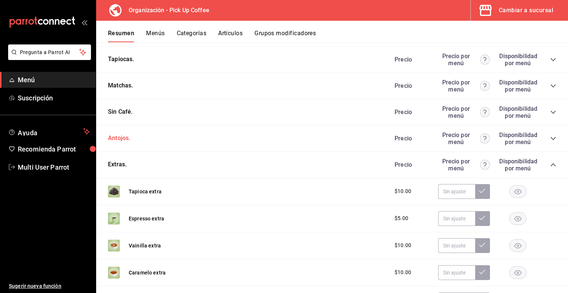
click at [116, 142] on button "Antojos." at bounding box center [119, 138] width 22 height 9
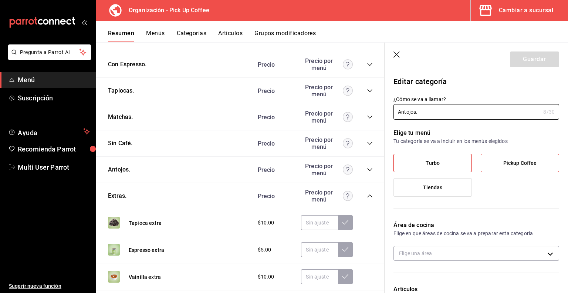
type input "9450133a-d932-44ff-a833-2990ac893b49"
drag, startPoint x: 397, startPoint y: 54, endPoint x: 164, endPoint y: 85, distance: 234.6
click at [396, 54] on icon "button" at bounding box center [396, 54] width 7 height 7
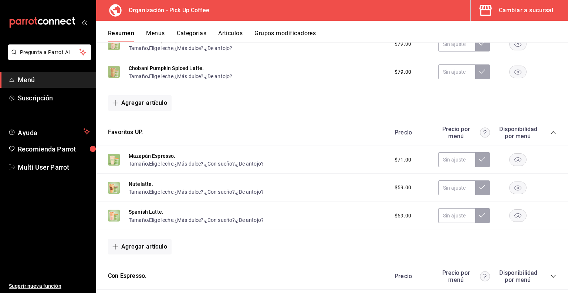
scroll to position [127, 0]
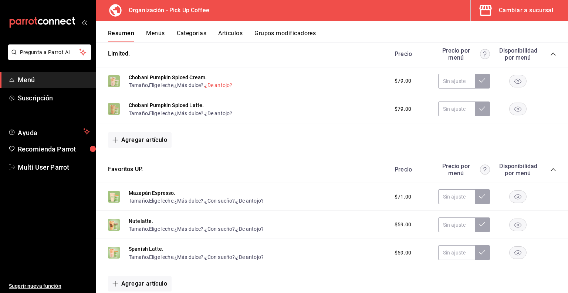
click at [231, 87] on button "¿De antojo?" at bounding box center [219, 84] width 28 height 7
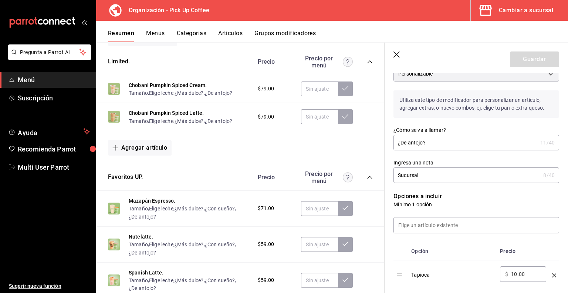
scroll to position [74, 0]
click at [396, 54] on icon "button" at bounding box center [396, 54] width 7 height 7
